Goal: Navigation & Orientation: Find specific page/section

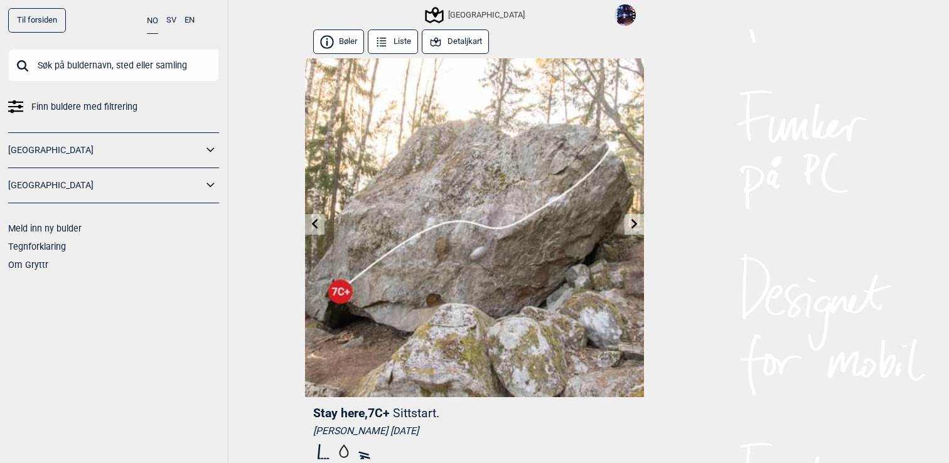
click at [311, 229] on link at bounding box center [314, 224] width 19 height 21
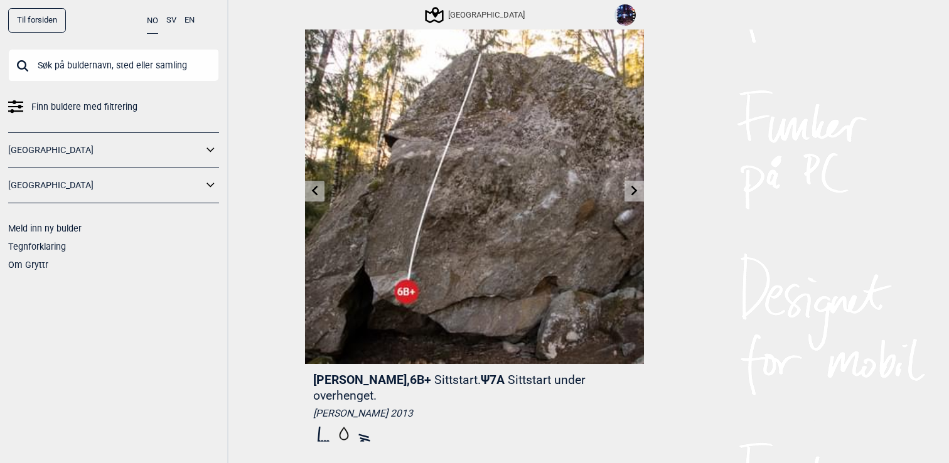
scroll to position [35, 0]
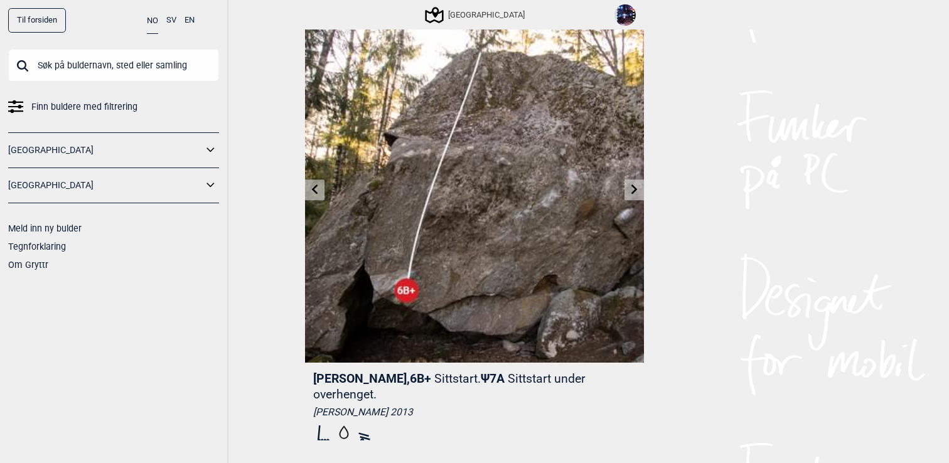
click at [311, 229] on img at bounding box center [474, 193] width 339 height 339
click at [317, 193] on icon at bounding box center [315, 190] width 6 height 10
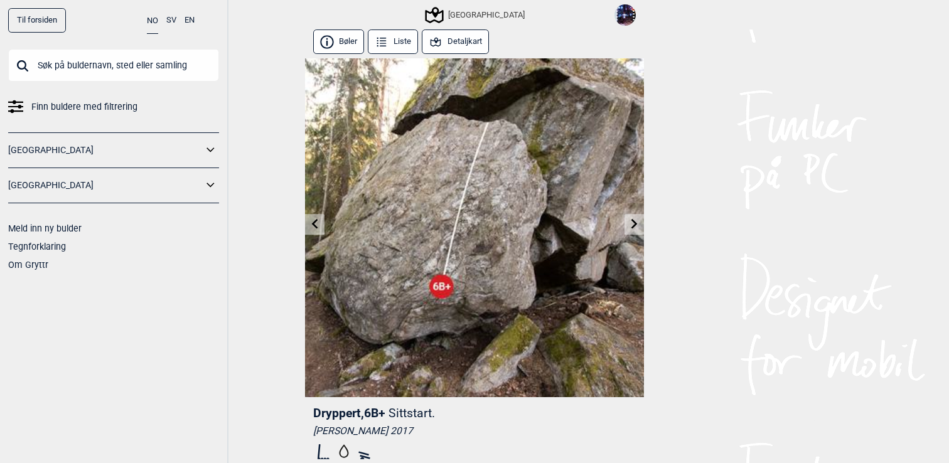
click at [317, 193] on img at bounding box center [474, 227] width 339 height 339
click at [320, 225] on link at bounding box center [314, 224] width 19 height 21
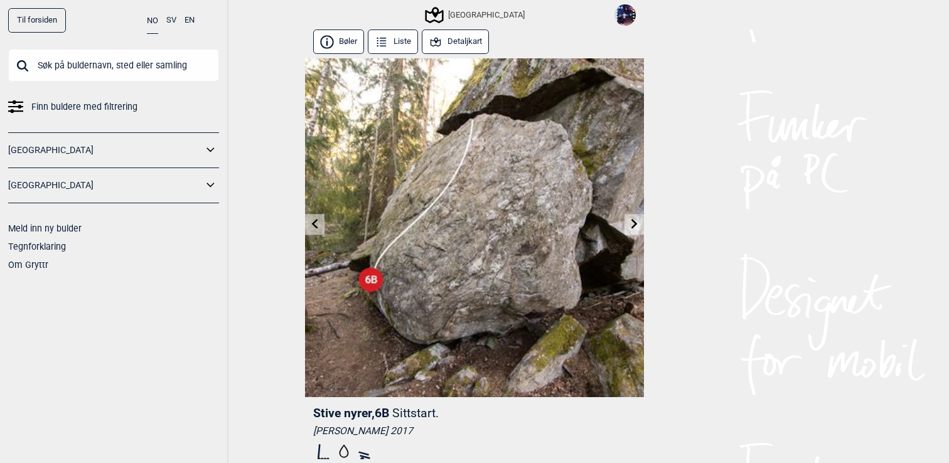
click at [320, 225] on link at bounding box center [314, 224] width 19 height 21
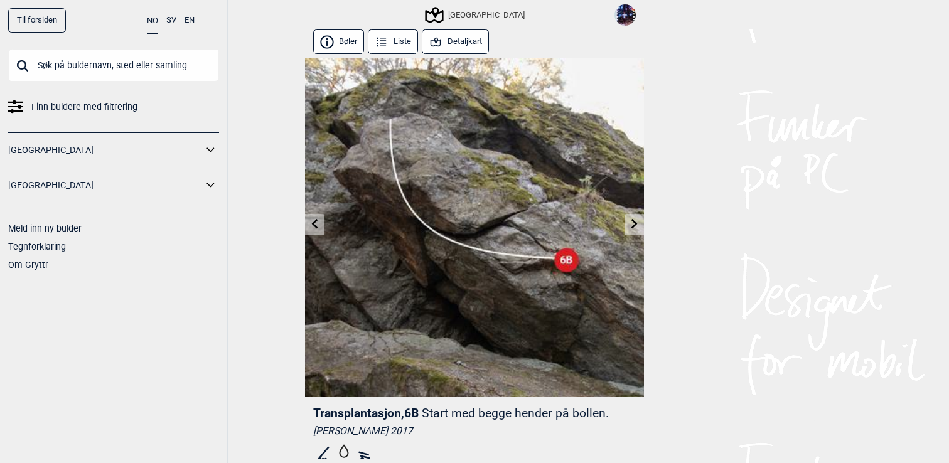
click at [320, 225] on link at bounding box center [314, 224] width 19 height 21
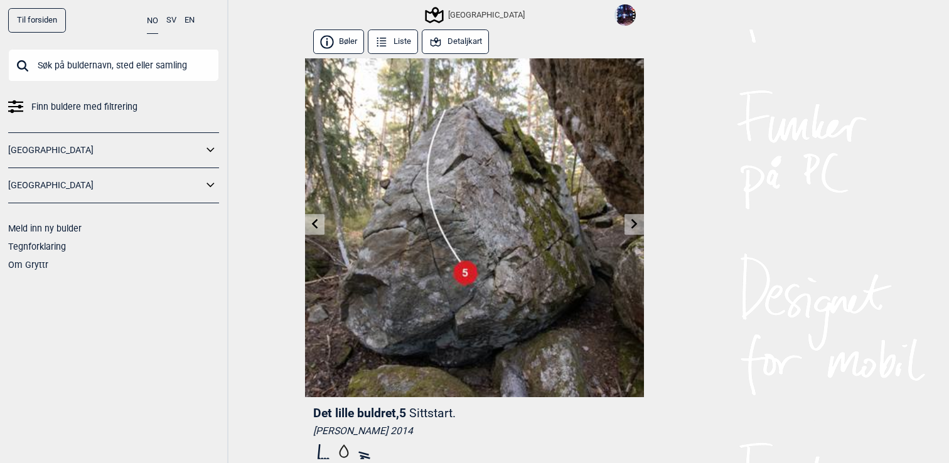
click at [320, 225] on link at bounding box center [314, 224] width 19 height 21
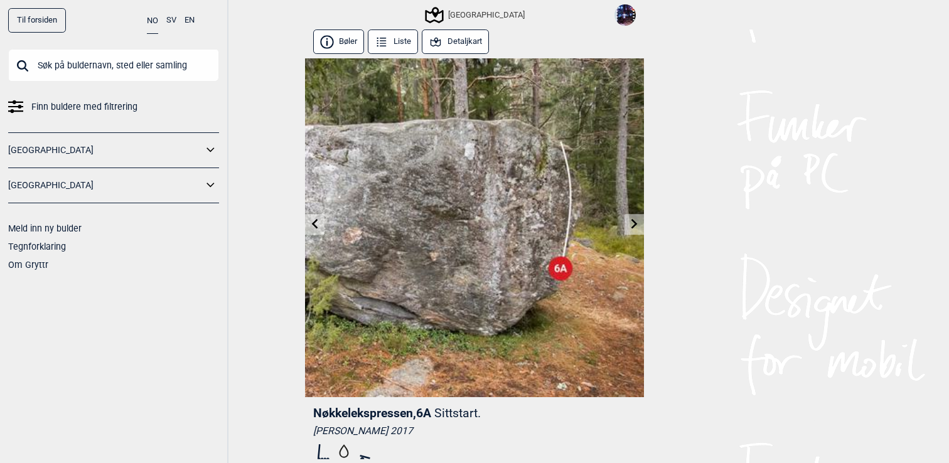
click at [320, 225] on link at bounding box center [314, 224] width 19 height 21
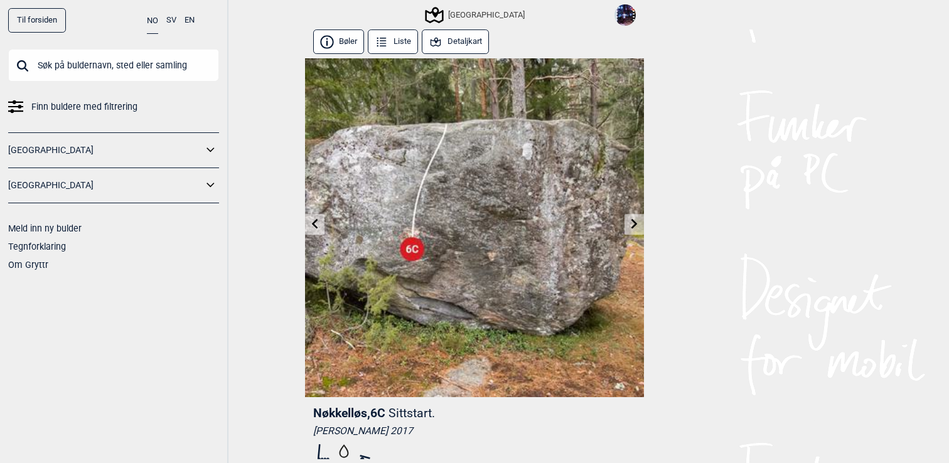
click at [320, 225] on link at bounding box center [314, 224] width 19 height 21
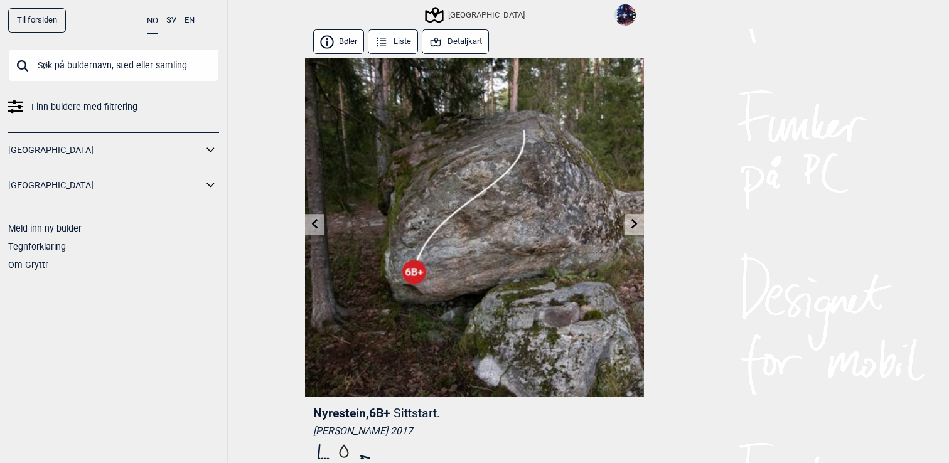
click at [634, 223] on icon at bounding box center [635, 224] width 10 height 10
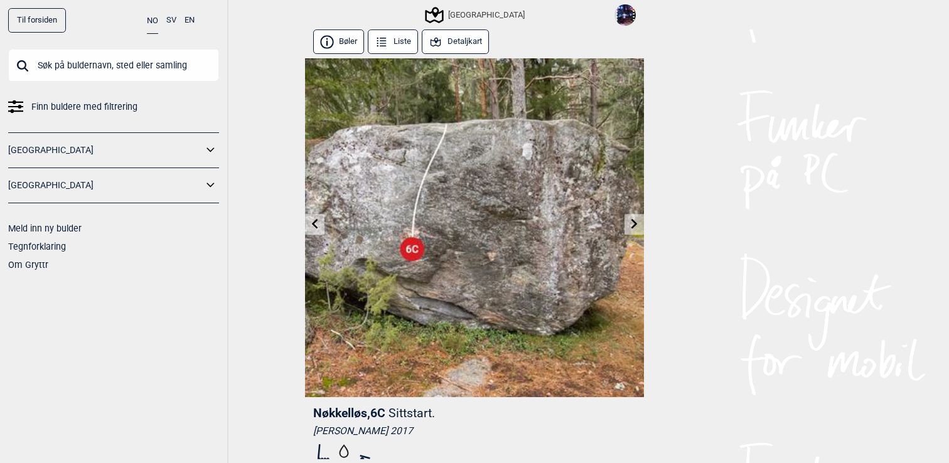
click at [634, 223] on icon at bounding box center [635, 224] width 10 height 10
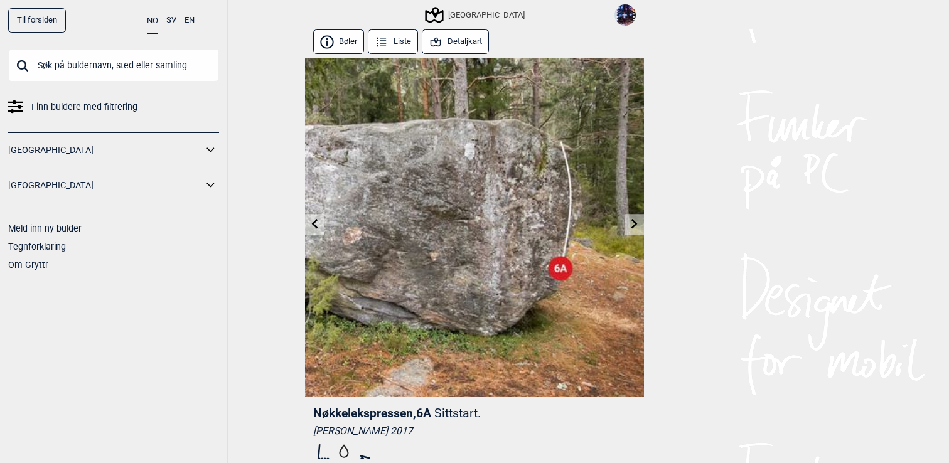
click at [634, 223] on icon at bounding box center [635, 224] width 10 height 10
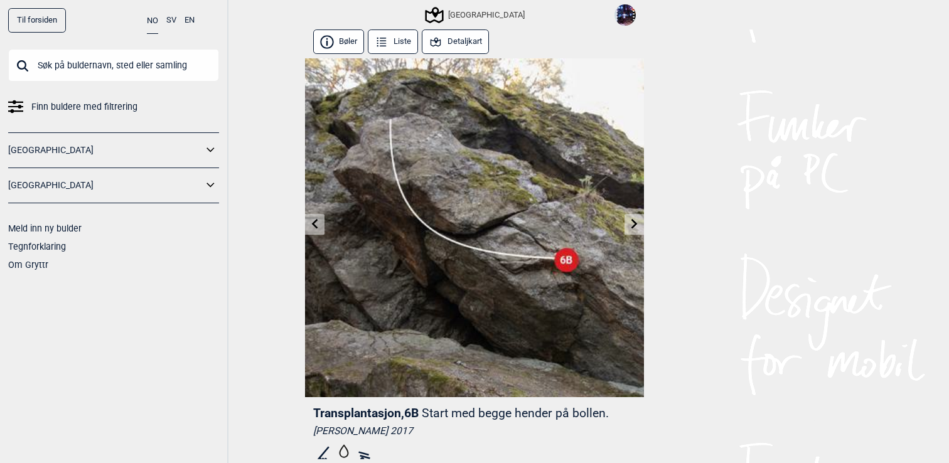
click at [634, 223] on icon at bounding box center [635, 224] width 10 height 10
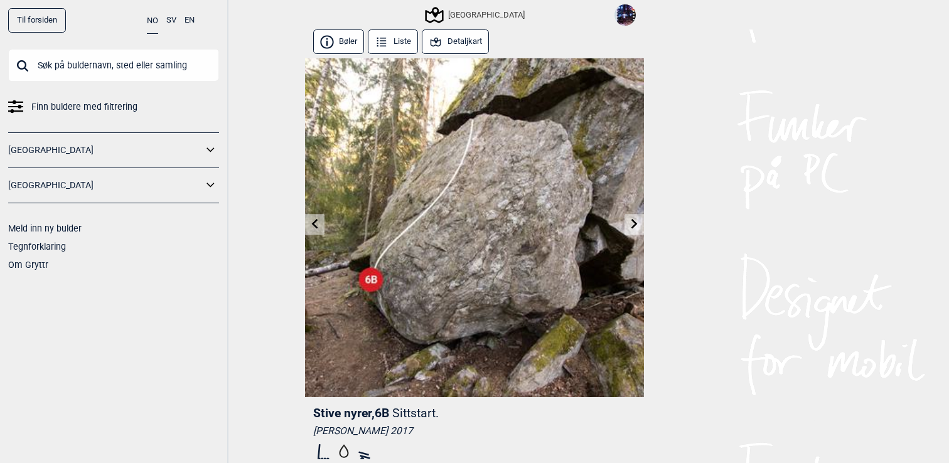
click at [634, 223] on icon at bounding box center [635, 224] width 10 height 10
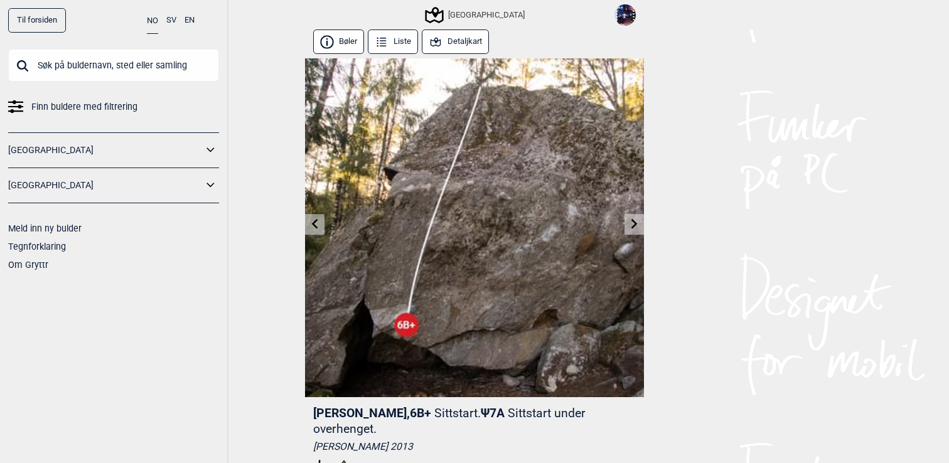
click at [634, 223] on icon at bounding box center [635, 224] width 10 height 10
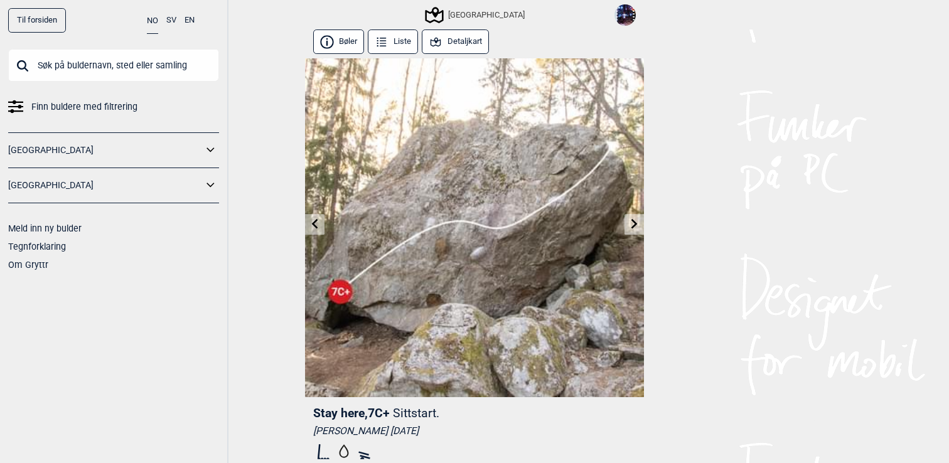
click at [634, 223] on icon at bounding box center [635, 224] width 10 height 10
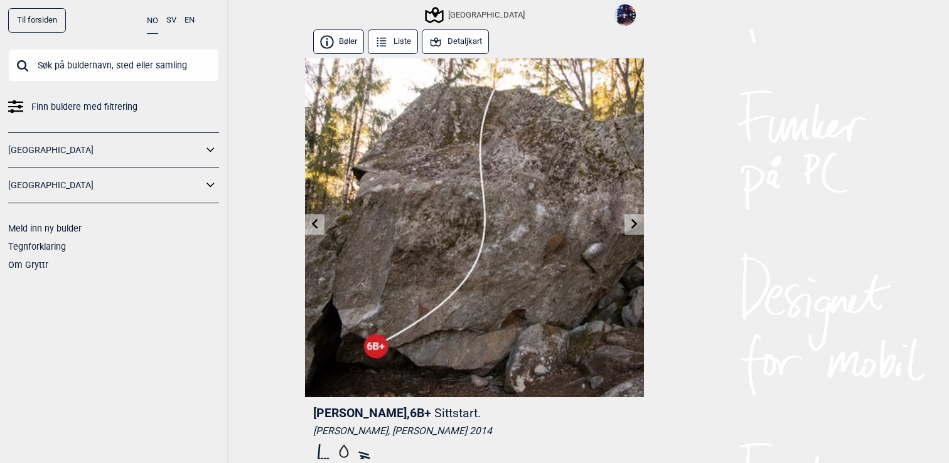
click at [634, 223] on icon at bounding box center [635, 224] width 10 height 10
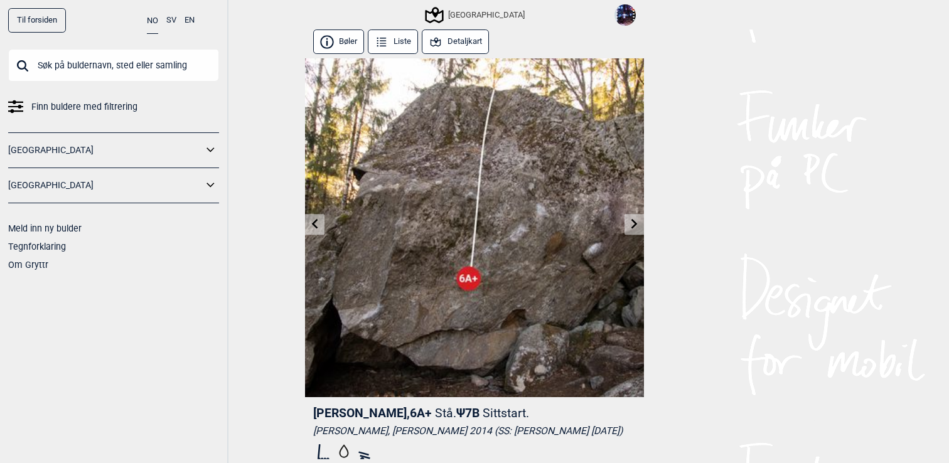
click at [634, 223] on icon at bounding box center [635, 224] width 10 height 10
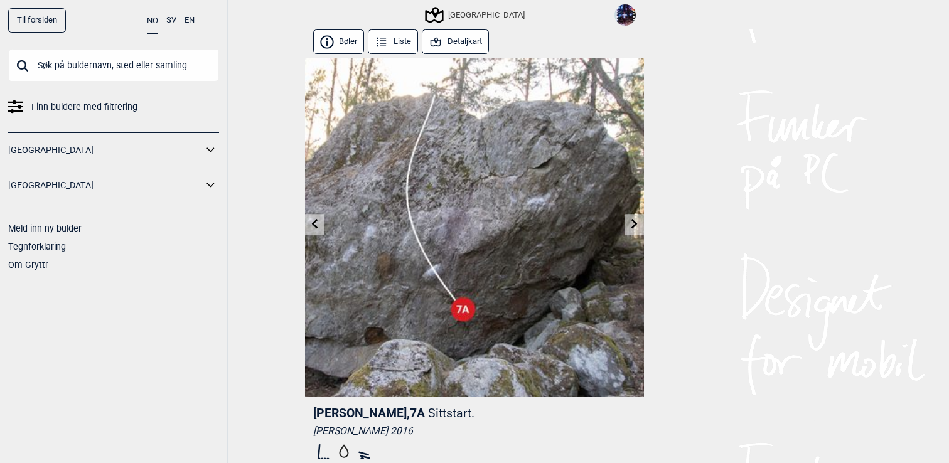
click at [634, 223] on icon at bounding box center [635, 224] width 10 height 10
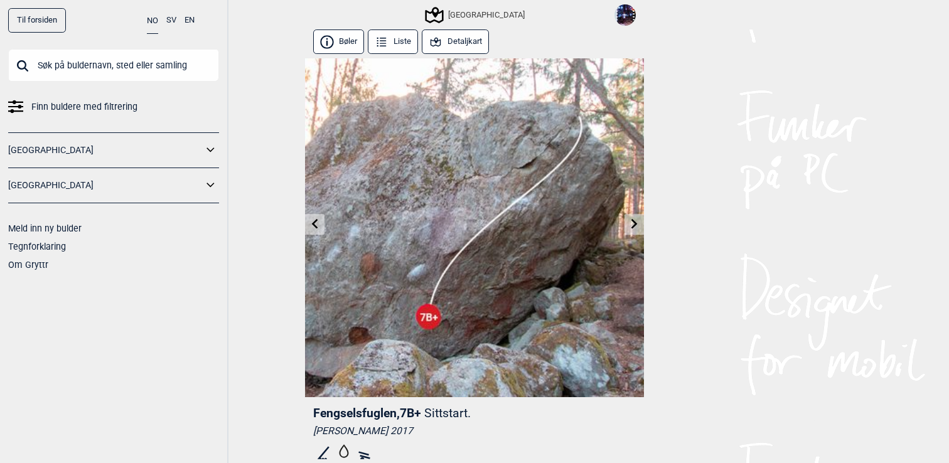
click at [634, 224] on icon at bounding box center [635, 224] width 10 height 10
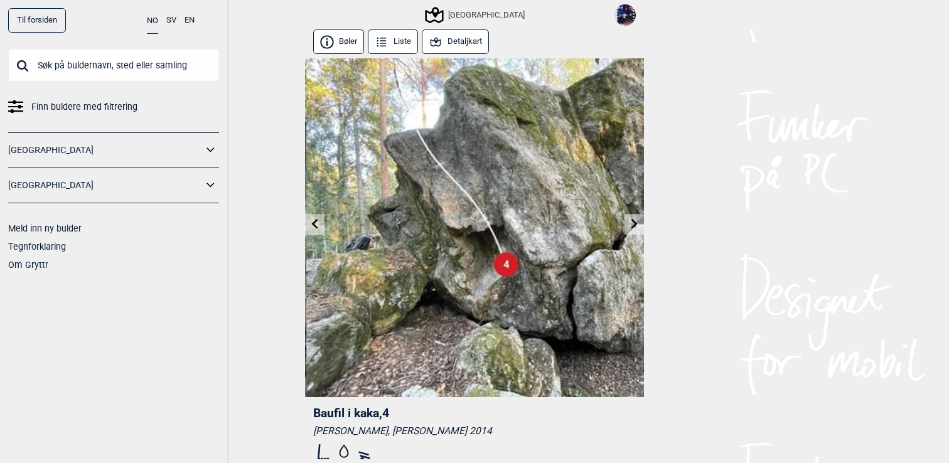
click at [313, 225] on icon at bounding box center [315, 224] width 6 height 10
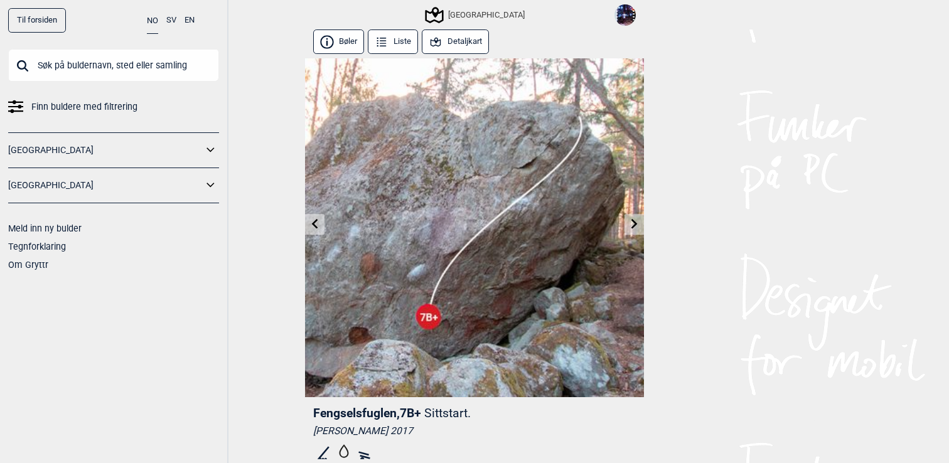
click at [313, 225] on icon at bounding box center [315, 224] width 6 height 10
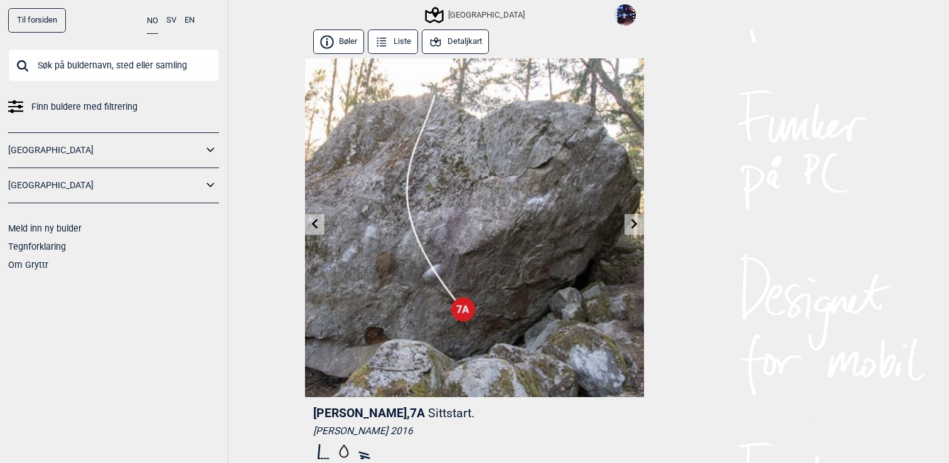
click at [313, 225] on icon at bounding box center [315, 224] width 6 height 10
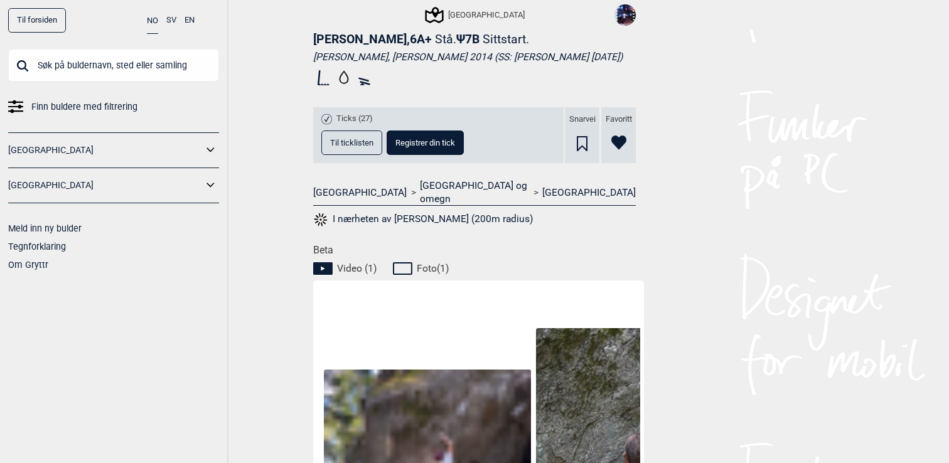
scroll to position [446, 0]
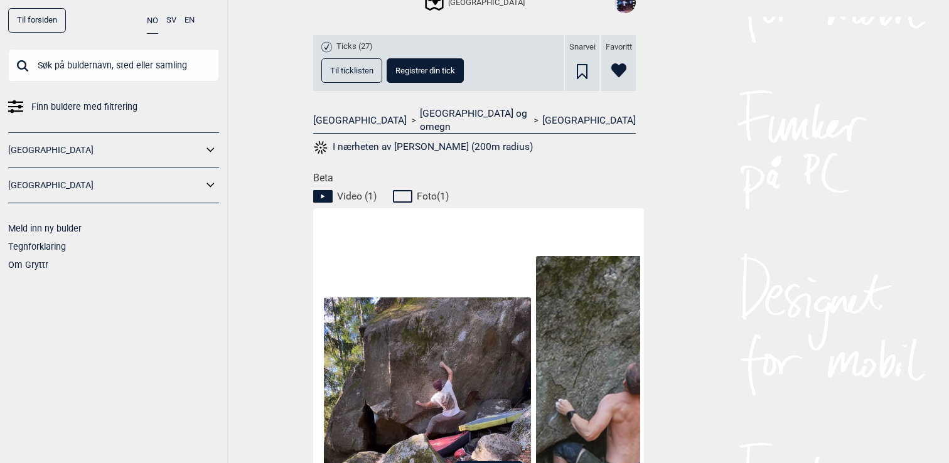
click at [338, 83] on button "Til ticklisten" at bounding box center [351, 70] width 61 height 24
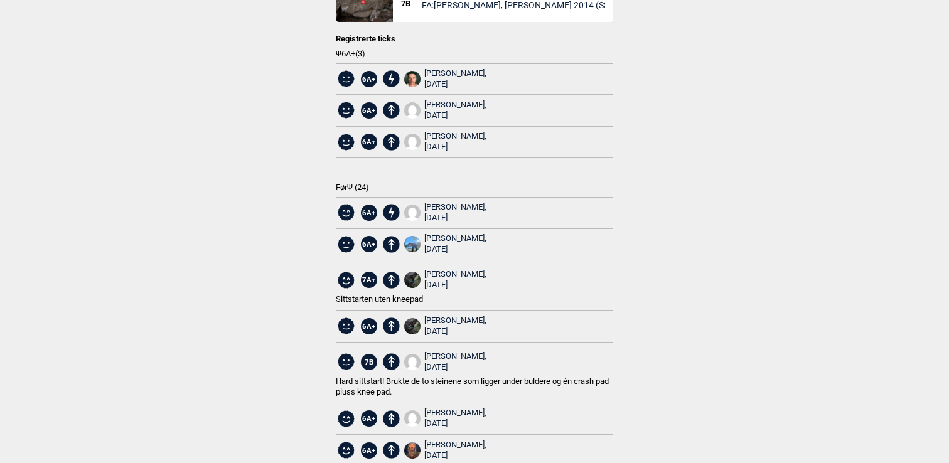
scroll to position [111, 0]
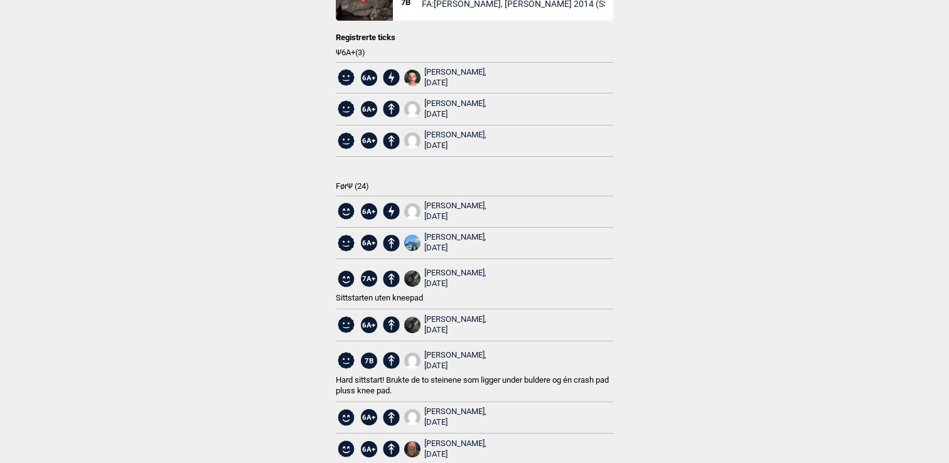
click at [352, 187] on span "Før Ψ ( 24 )" at bounding box center [475, 186] width 278 height 11
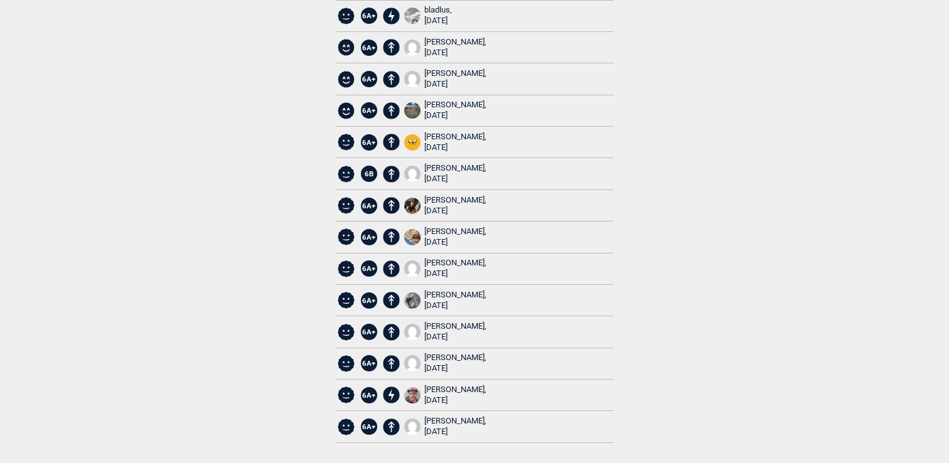
scroll to position [0, 0]
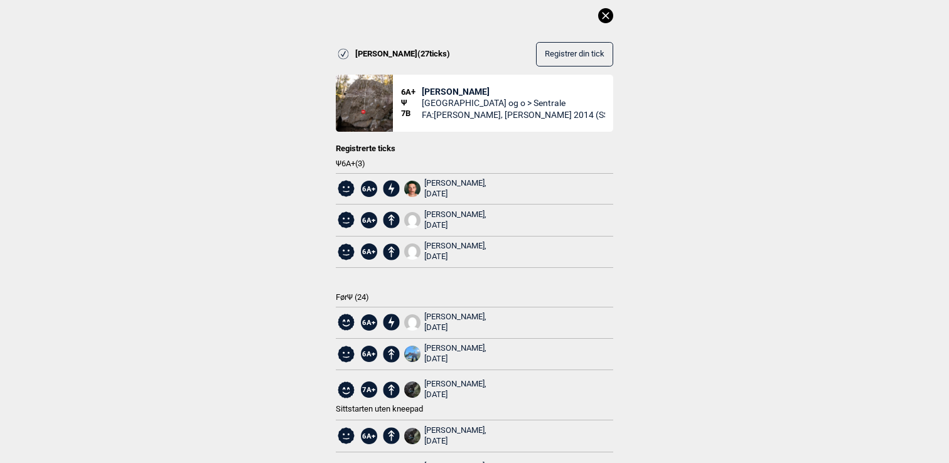
click at [606, 15] on icon at bounding box center [605, 15] width 7 height 7
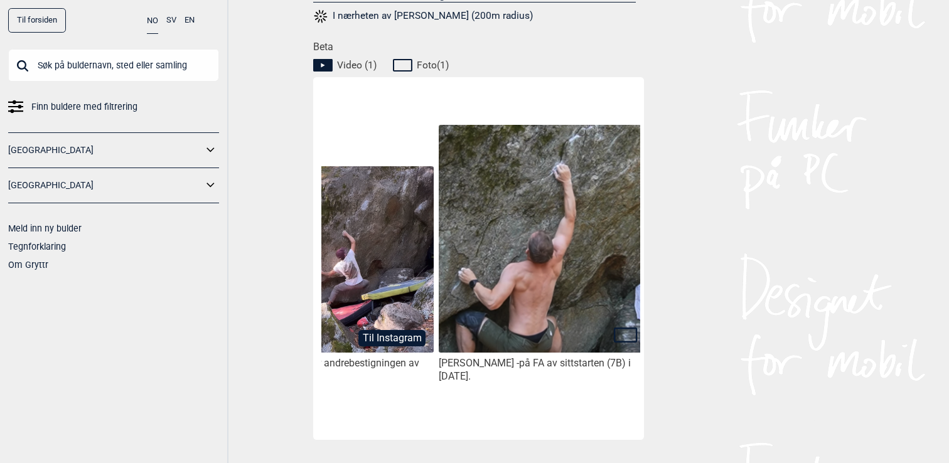
scroll to position [0, 105]
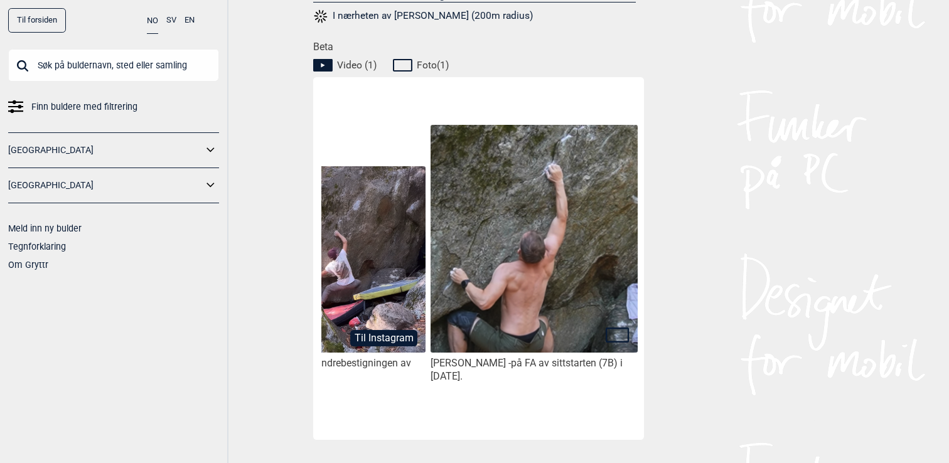
click at [504, 324] on img at bounding box center [534, 239] width 207 height 229
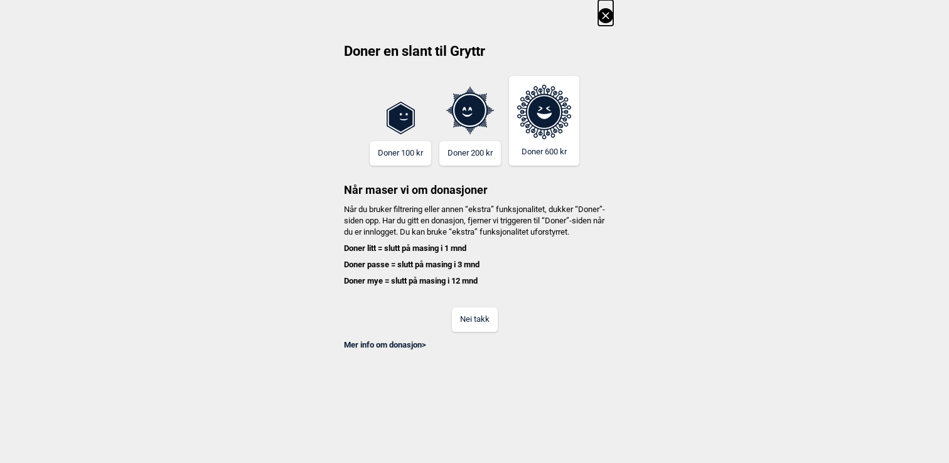
click at [477, 322] on button "Nei takk" at bounding box center [475, 320] width 46 height 24
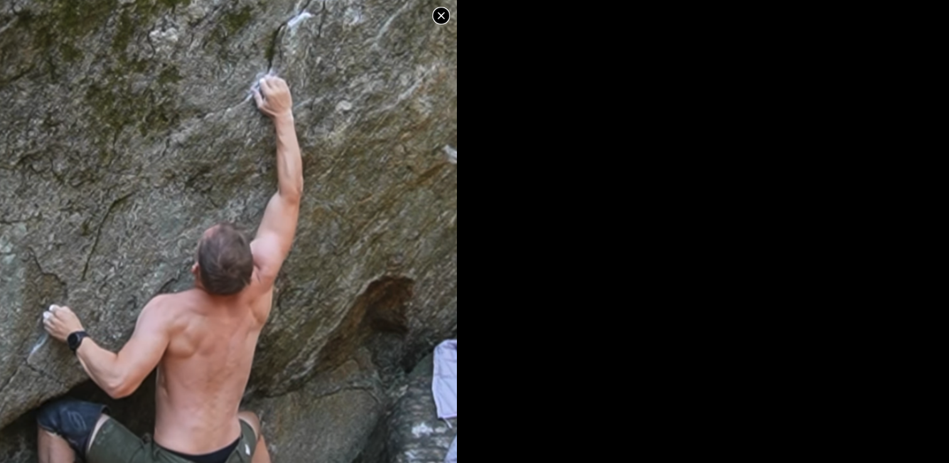
click at [358, 308] on img at bounding box center [228, 241] width 457 height 504
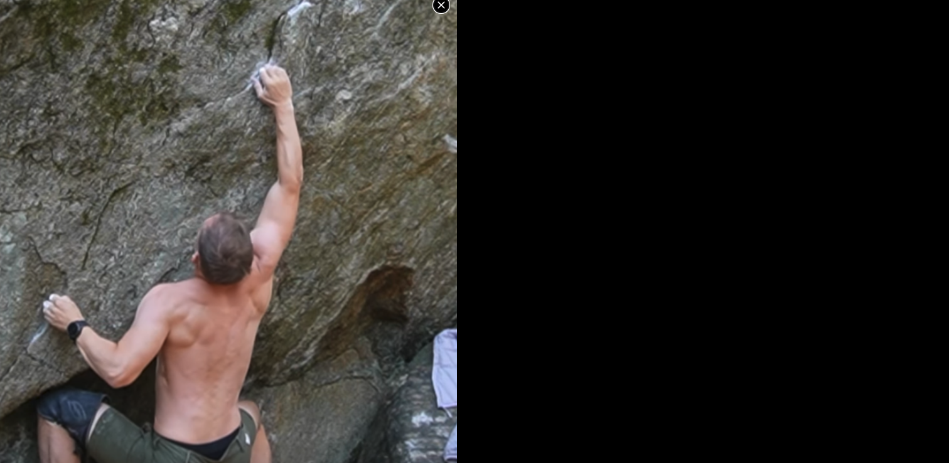
scroll to position [0, 0]
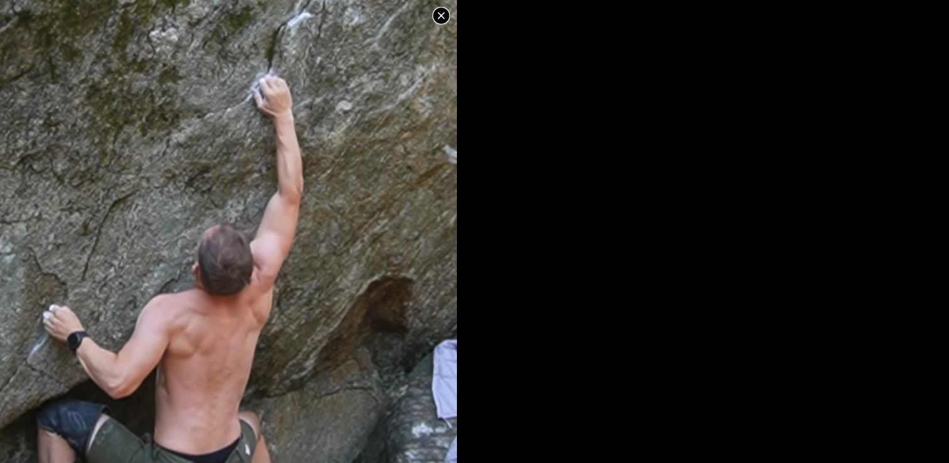
click at [358, 308] on img at bounding box center [228, 241] width 457 height 504
click at [444, 16] on icon at bounding box center [441, 15] width 15 height 15
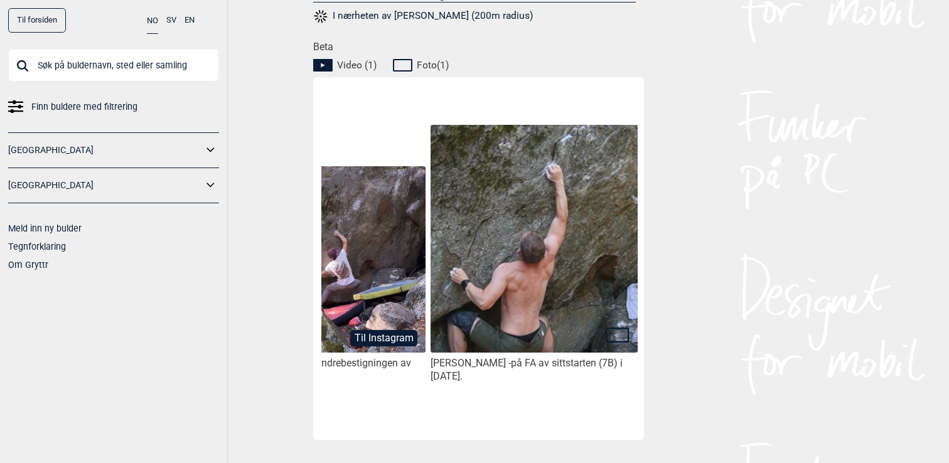
click at [156, 73] on input "text" at bounding box center [113, 65] width 211 height 33
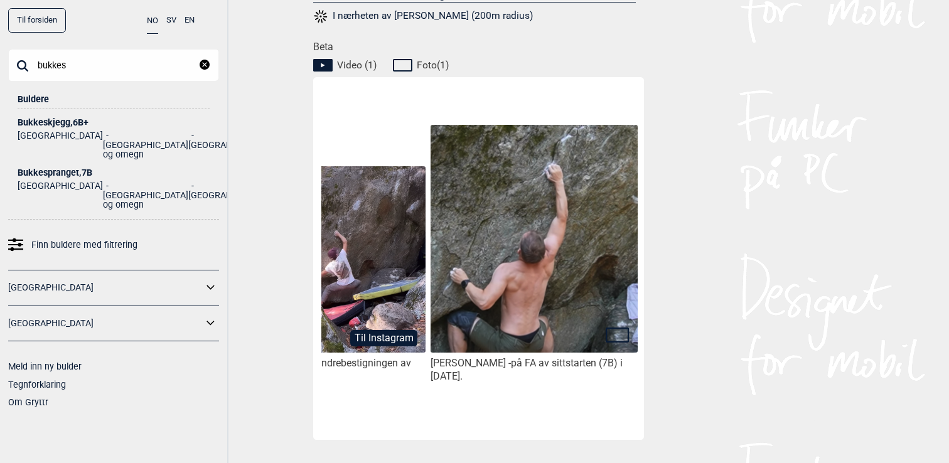
type input "bukkes"
click at [65, 168] on div "Bukkespranget , 7B" at bounding box center [114, 172] width 192 height 9
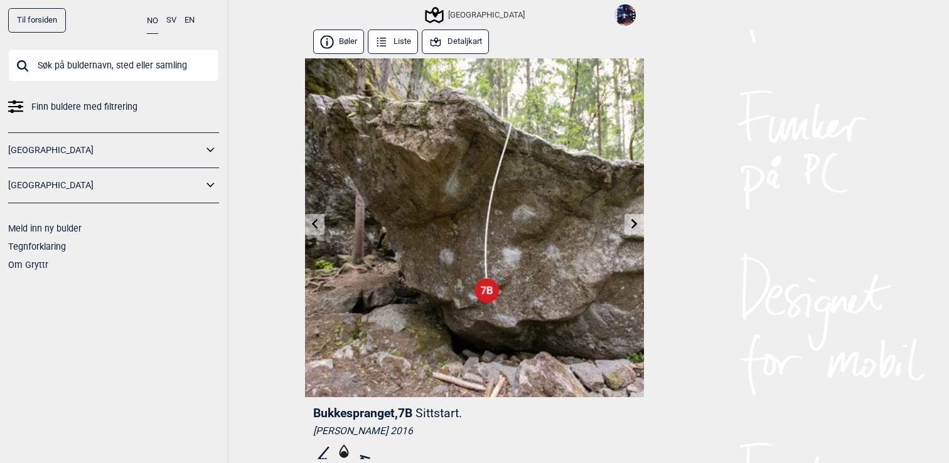
click at [466, 43] on button "Detaljkart" at bounding box center [455, 42] width 67 height 24
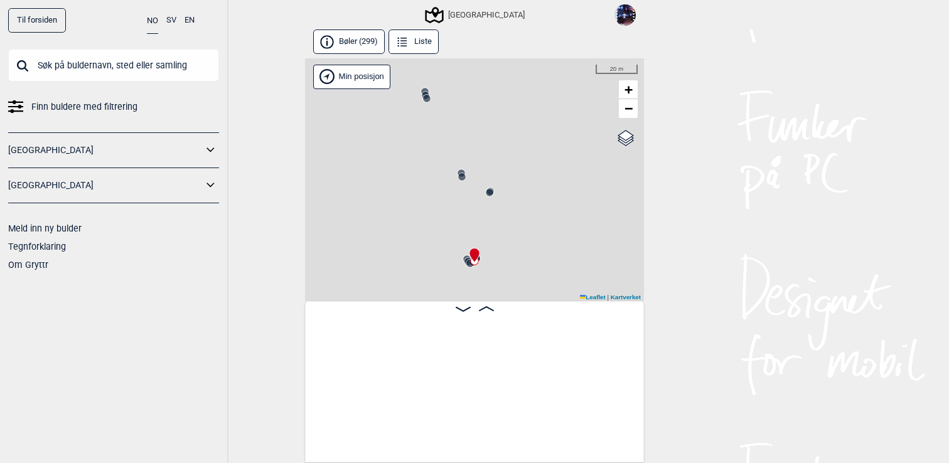
scroll to position [0, 25041]
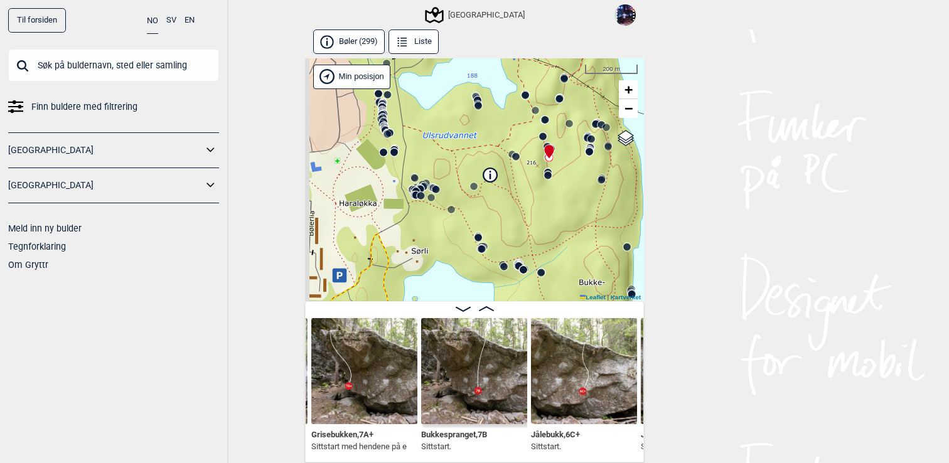
drag, startPoint x: 483, startPoint y: 200, endPoint x: 541, endPoint y: 171, distance: 64.0
click at [540, 171] on div "Speidersteinen Barnehageveggen Cowboyveggen Bølerveggen [GEOGRAPHIC_DATA]" at bounding box center [474, 180] width 339 height 244
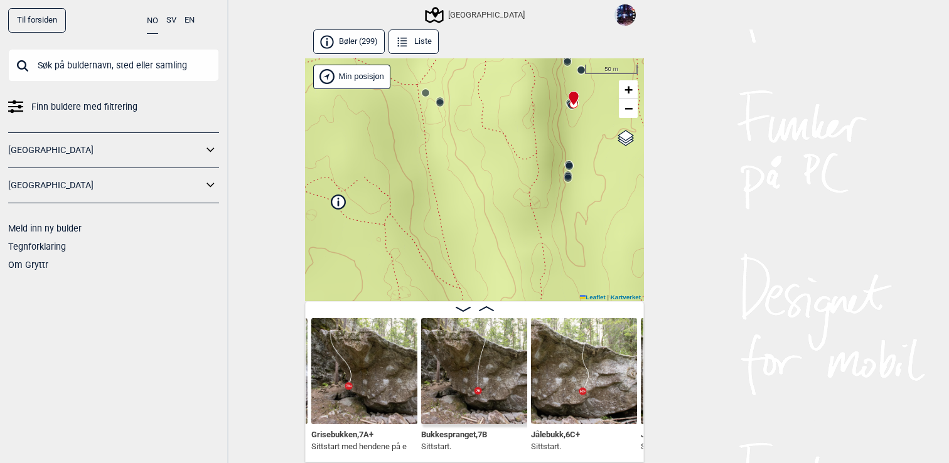
click at [571, 165] on circle at bounding box center [570, 167] width 8 height 8
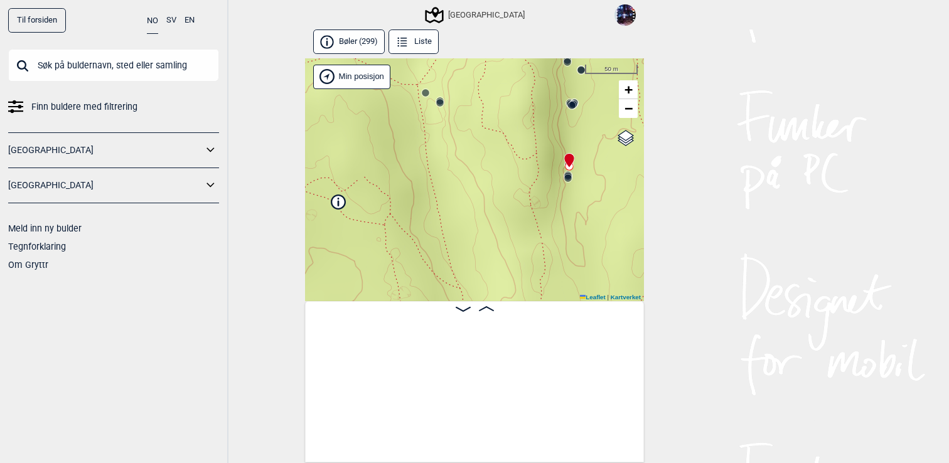
scroll to position [0, 25696]
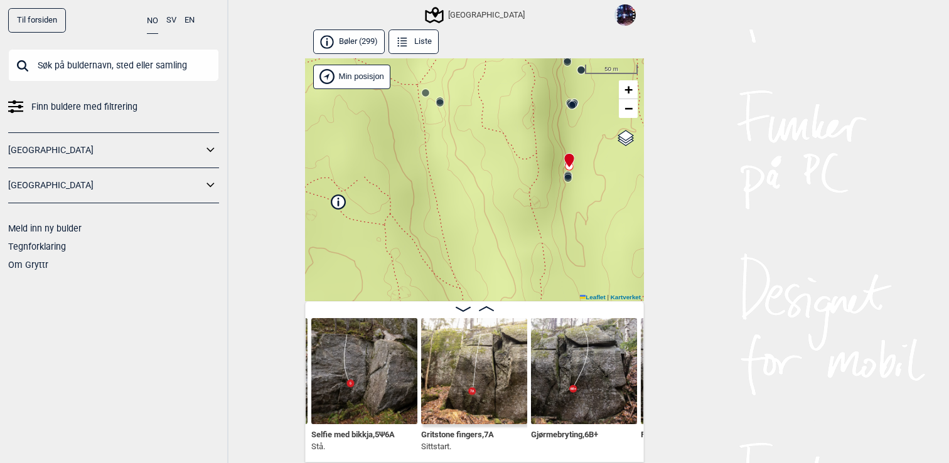
click at [568, 175] on circle at bounding box center [568, 179] width 8 height 8
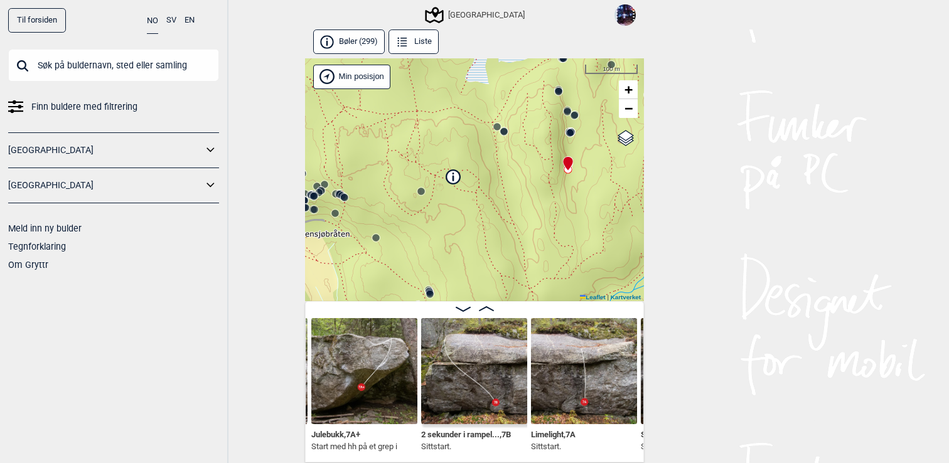
click at [362, 29] on div "Speidersteinen Barnehageveggen Cowboyveggen Bølerveggen [GEOGRAPHIC_DATA]" at bounding box center [362, 29] width 0 height 0
click at [559, 92] on circle at bounding box center [559, 92] width 8 height 8
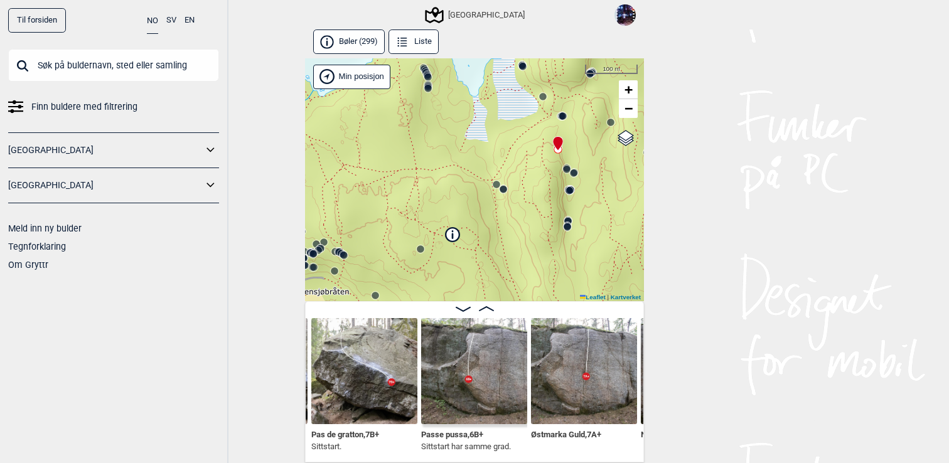
click at [581, 392] on img at bounding box center [584, 371] width 106 height 106
